Goal: Entertainment & Leisure: Consume media (video, audio)

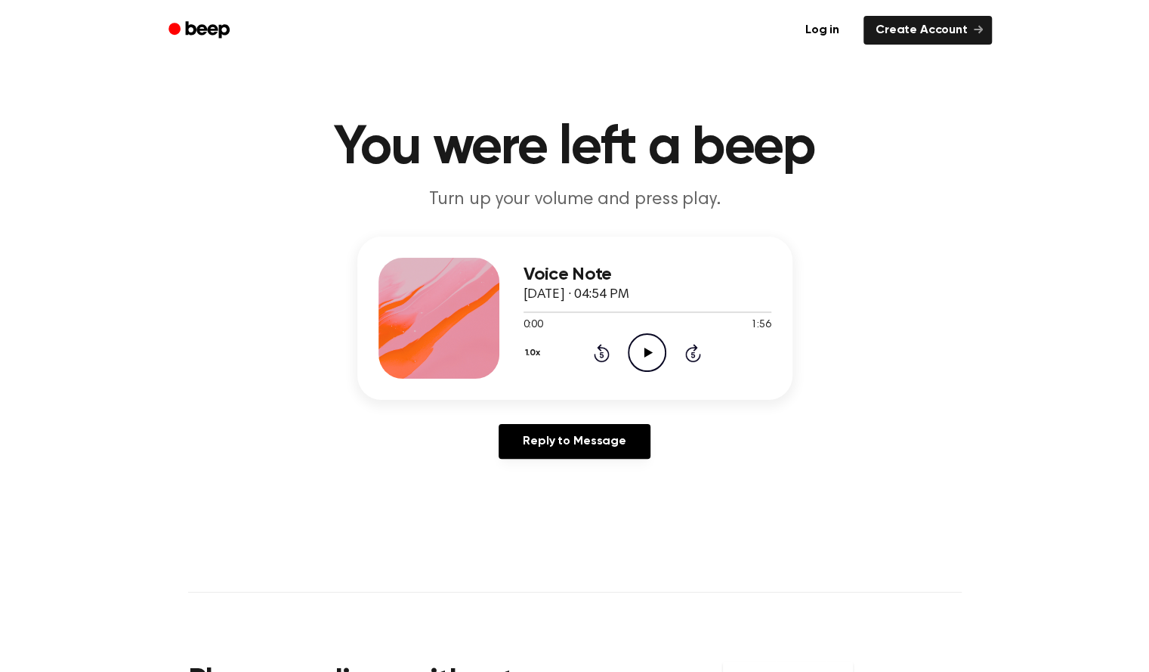
click at [650, 341] on icon "Play Audio" at bounding box center [647, 352] width 39 height 39
click at [650, 341] on icon "Pause Audio" at bounding box center [647, 352] width 39 height 39
click at [650, 341] on icon "Play Audio" at bounding box center [647, 352] width 39 height 39
click at [653, 354] on icon "Play Audio" at bounding box center [647, 352] width 39 height 39
click at [633, 354] on icon "Pause Audio" at bounding box center [647, 352] width 39 height 39
